Goal: Navigation & Orientation: Find specific page/section

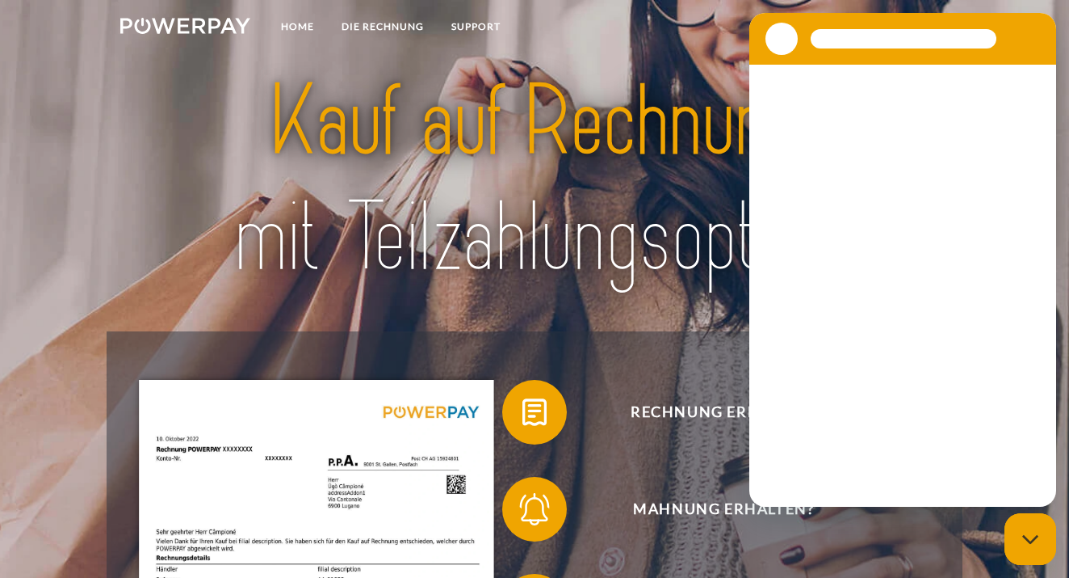
click at [946, 21] on section at bounding box center [903, 39] width 307 height 52
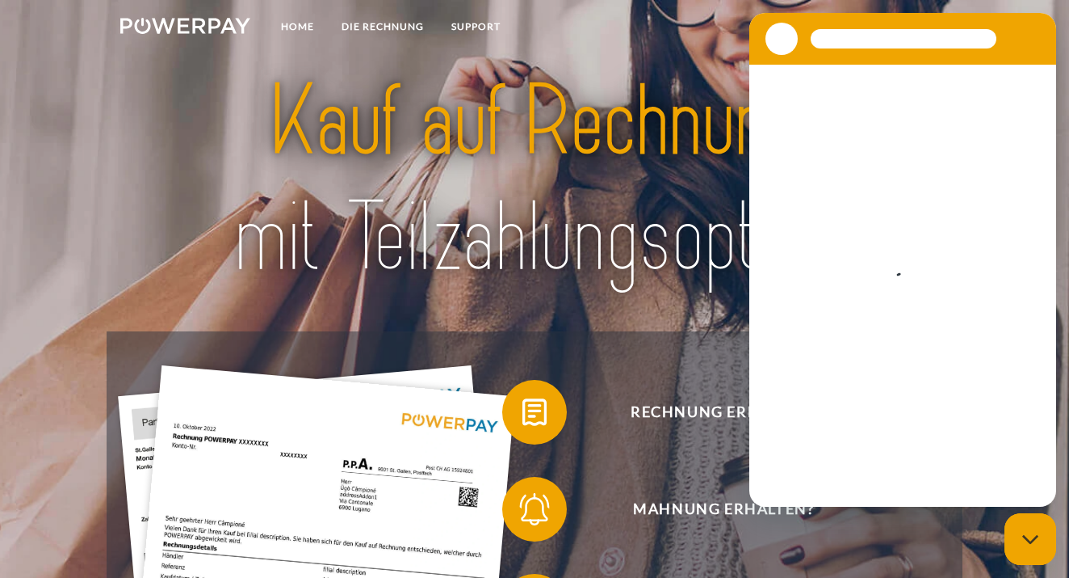
click at [733, 53] on nav "Home DIE RECHNUNG SUPPORT agb" at bounding box center [534, 28] width 1069 height 57
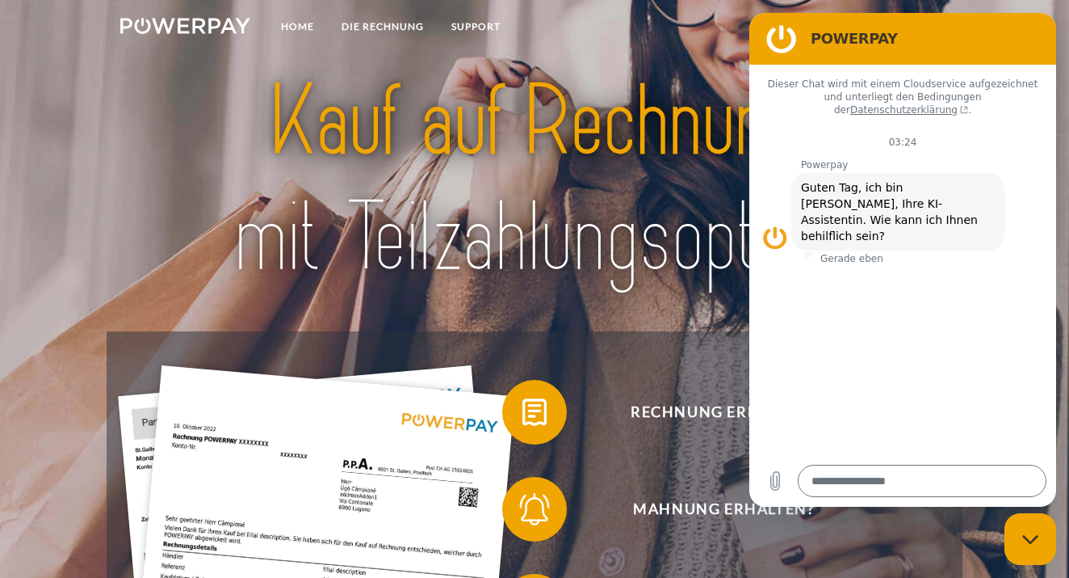
click at [704, 238] on img at bounding box center [535, 179] width 746 height 243
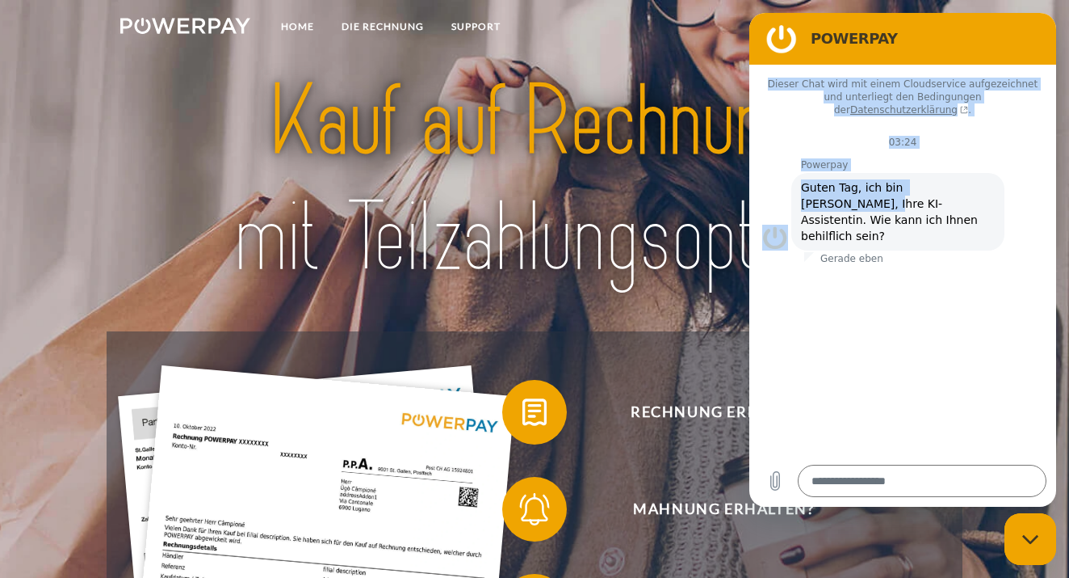
drag, startPoint x: 917, startPoint y: 38, endPoint x: 813, endPoint y: 180, distance: 175.8
click at [813, 181] on div "POWERPAY Dieser Chat wird mit einem Cloudservice aufgezeichnet und unterliegt d…" at bounding box center [903, 260] width 307 height 494
click at [890, 45] on h2 "POWERPAY" at bounding box center [925, 38] width 229 height 19
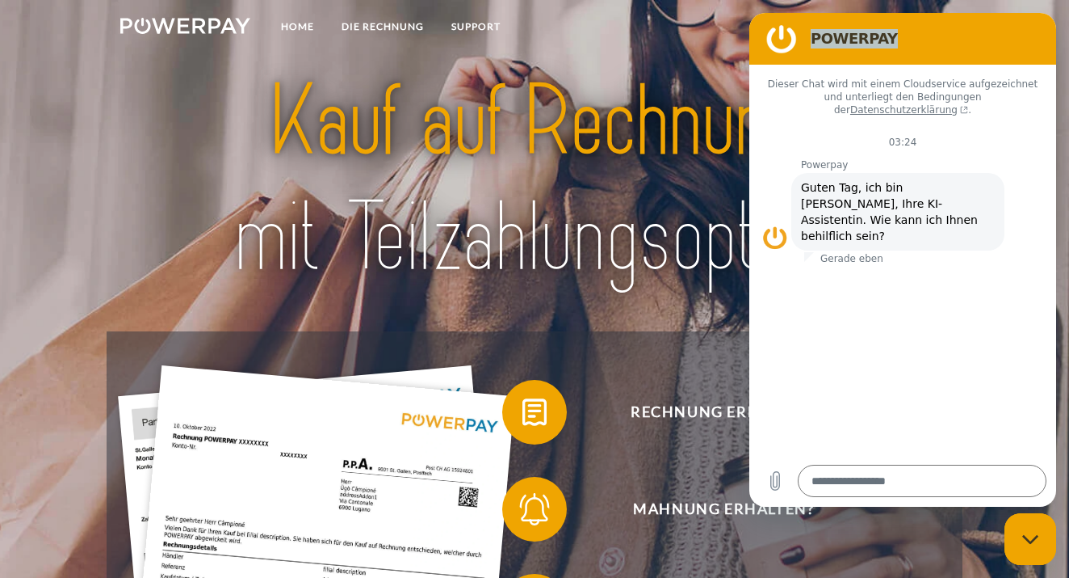
drag, startPoint x: 902, startPoint y: 18, endPoint x: 872, endPoint y: 60, distance: 51.6
click at [872, 61] on section "POWERPAY" at bounding box center [903, 39] width 307 height 52
click at [708, 468] on div "Mahnung erhalten?" at bounding box center [712, 508] width 436 height 97
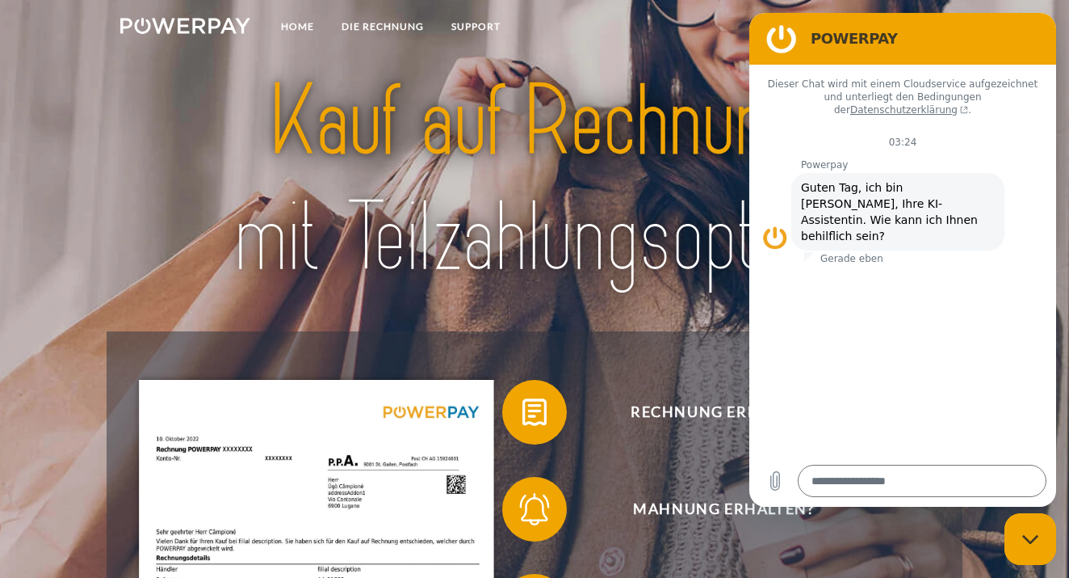
click at [844, 252] on p "Gerade eben" at bounding box center [852, 258] width 63 height 13
click at [792, 45] on figure at bounding box center [782, 39] width 32 height 32
click at [827, 44] on h2 "POWERPAY" at bounding box center [925, 38] width 229 height 19
click at [782, 484] on icon "Datei hochladen" at bounding box center [775, 480] width 19 height 19
click at [1041, 531] on div "Messaging-Fenster schließen" at bounding box center [1030, 539] width 48 height 48
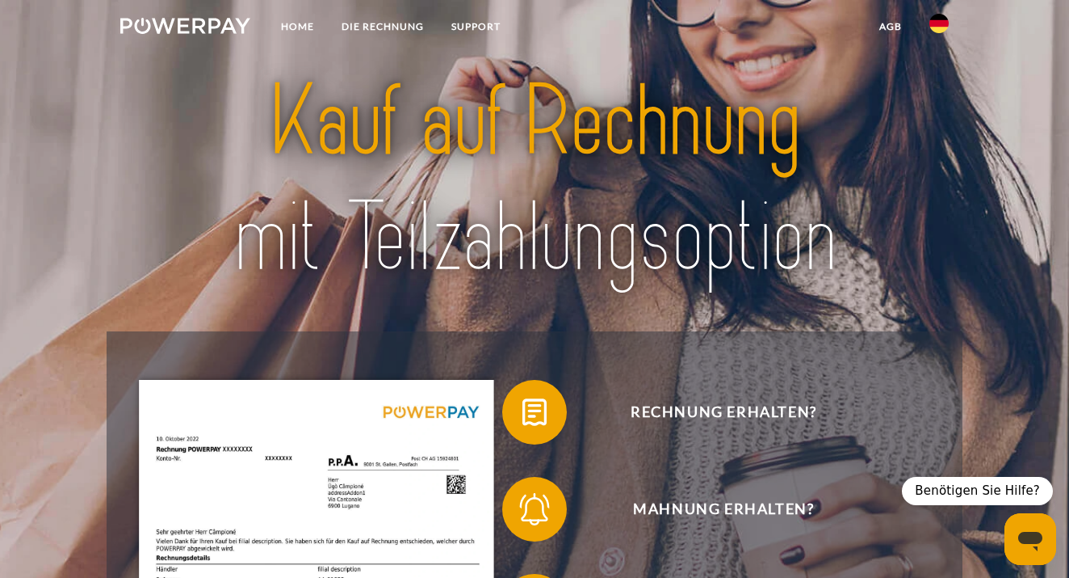
type textarea "*"
click at [940, 15] on img at bounding box center [939, 23] width 19 height 19
click at [936, 154] on img at bounding box center [939, 158] width 19 height 19
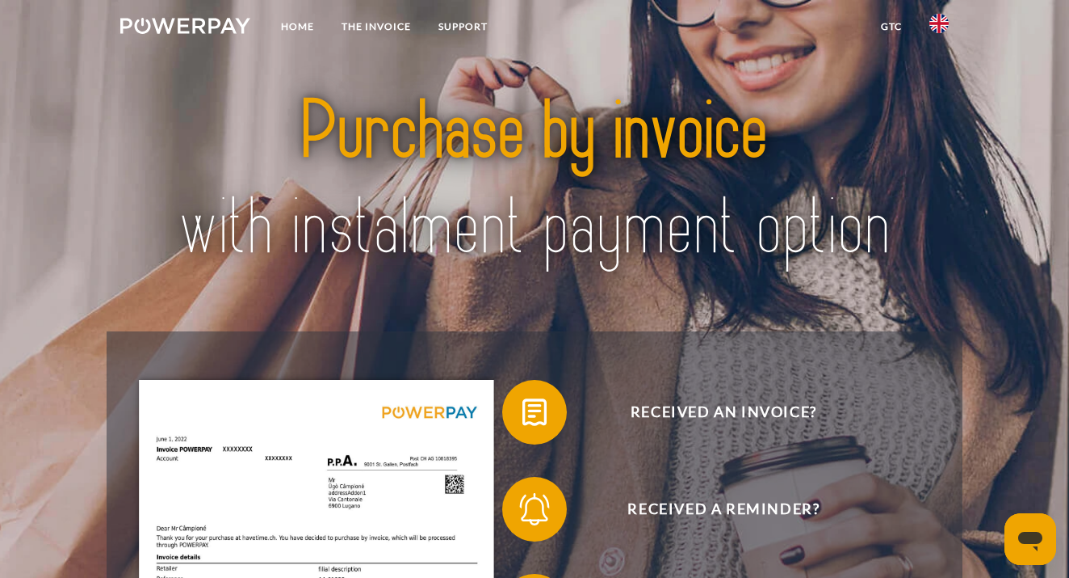
click at [204, 28] on img at bounding box center [185, 26] width 130 height 16
click at [282, 27] on link "Home" at bounding box center [297, 26] width 61 height 29
